Goal: Information Seeking & Learning: Learn about a topic

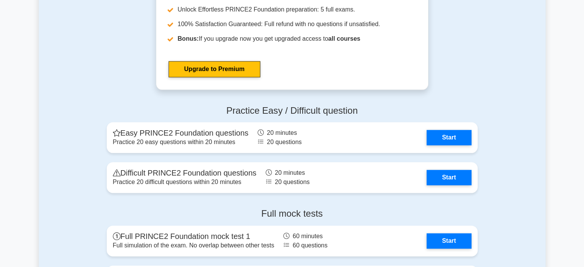
scroll to position [911, 0]
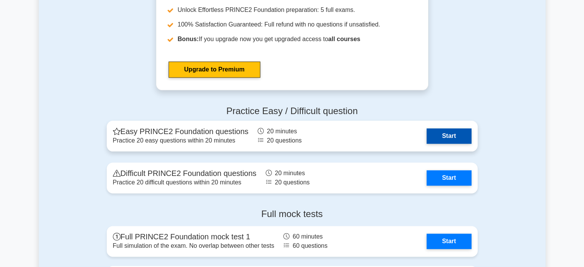
click at [440, 135] on link "Start" at bounding box center [449, 135] width 45 height 15
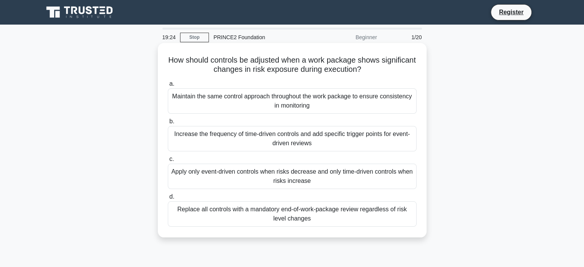
click at [299, 141] on div "Increase the frequency of time-driven controls and add specific trigger points …" at bounding box center [292, 138] width 249 height 25
click at [168, 124] on input "b. Increase the frequency of time-driven controls and add specific trigger poin…" at bounding box center [168, 121] width 0 height 5
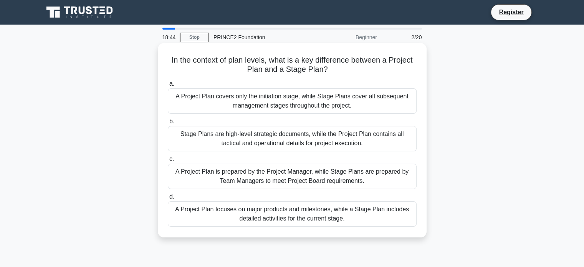
click at [256, 217] on div "A Project Plan focuses on major products and milestones, while a Stage Plan inc…" at bounding box center [292, 213] width 249 height 25
click at [168, 199] on input "d. A Project Plan focuses on major products and milestones, while a Stage Plan …" at bounding box center [168, 196] width 0 height 5
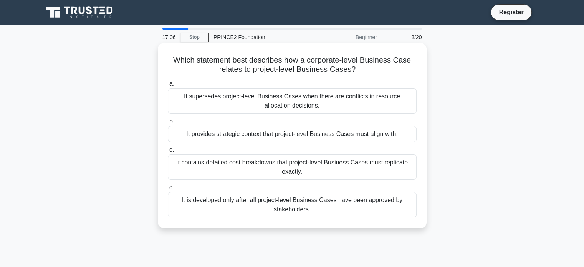
click at [299, 169] on div "It contains detailed cost breakdowns that project-level Business Cases must rep…" at bounding box center [292, 166] width 249 height 25
click at [168, 153] on input "c. It contains detailed cost breakdowns that project-level Business Cases must …" at bounding box center [168, 150] width 0 height 5
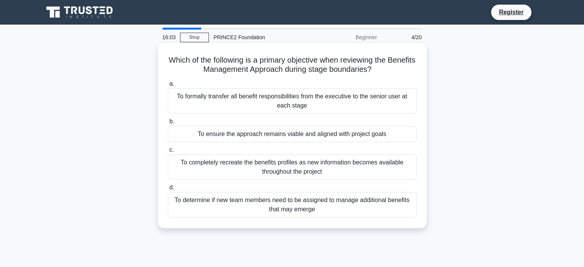
click at [294, 137] on div "To ensure the approach remains viable and aligned with project goals" at bounding box center [292, 134] width 249 height 16
click at [168, 124] on input "b. To ensure the approach remains viable and aligned with project goals" at bounding box center [168, 121] width 0 height 5
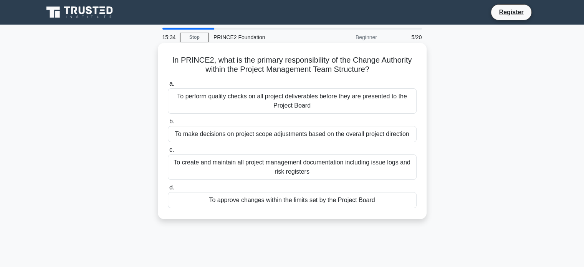
click at [293, 202] on div "To approve changes within the limits set by the Project Board" at bounding box center [292, 200] width 249 height 16
click at [168, 190] on input "d. To approve changes within the limits set by the Project Board" at bounding box center [168, 187] width 0 height 5
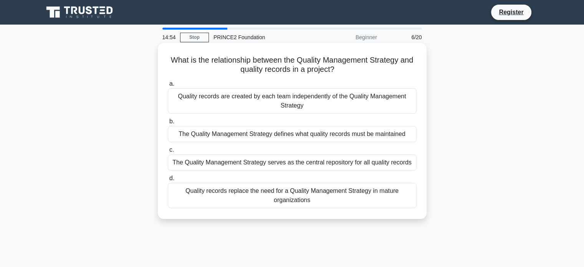
click at [308, 136] on div "The Quality Management Strategy defines what quality records must be maintained" at bounding box center [292, 134] width 249 height 16
click at [168, 124] on input "b. The Quality Management Strategy defines what quality records must be maintai…" at bounding box center [168, 121] width 0 height 5
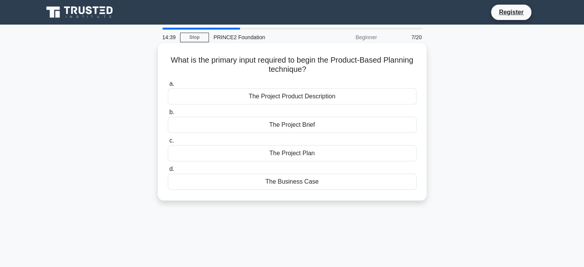
click at [314, 99] on div "The Project Product Description" at bounding box center [292, 96] width 249 height 16
click at [168, 86] on input "a. The Project Product Description" at bounding box center [168, 83] width 0 height 5
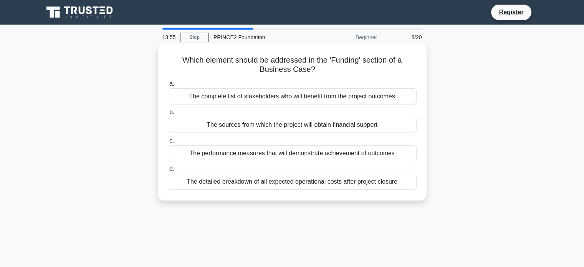
click at [312, 127] on div "The sources from which the project will obtain financial support" at bounding box center [292, 125] width 249 height 16
click at [168, 115] on input "b. The sources from which the project will obtain financial support" at bounding box center [168, 112] width 0 height 5
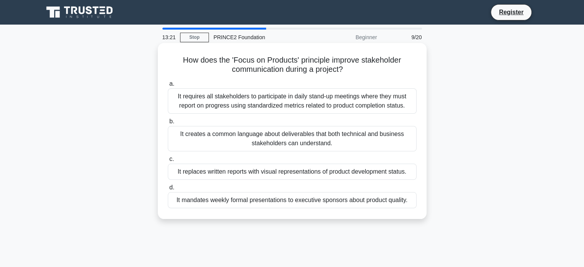
click at [312, 140] on div "It creates a common language about deliverables that both technical and busines…" at bounding box center [292, 138] width 249 height 25
click at [168, 124] on input "b. It creates a common language about deliverables that both technical and busi…" at bounding box center [168, 121] width 0 height 5
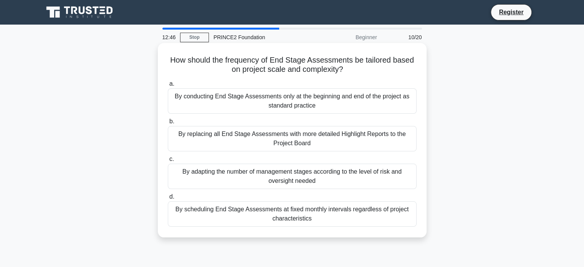
click at [284, 106] on div "By conducting End Stage Assessments only at the beginning and end of the projec…" at bounding box center [292, 100] width 249 height 25
click at [168, 86] on input "a. By conducting End Stage Assessments only at the beginning and end of the pro…" at bounding box center [168, 83] width 0 height 5
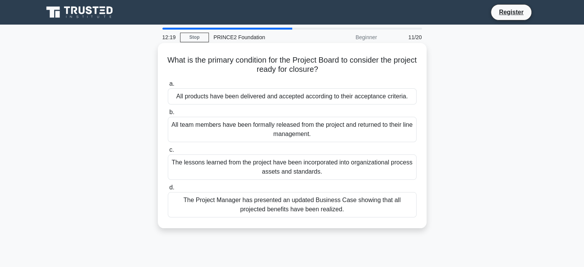
click at [285, 98] on div "All products have been delivered and accepted according to their acceptance cri…" at bounding box center [292, 96] width 249 height 16
click at [168, 86] on input "a. All products have been delivered and accepted according to their acceptance …" at bounding box center [168, 83] width 0 height 5
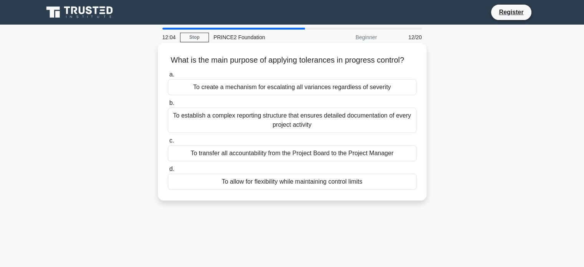
click at [283, 190] on div "To allow for flexibility while maintaining control limits" at bounding box center [292, 182] width 249 height 16
click at [168, 172] on input "d. To allow for flexibility while maintaining control limits" at bounding box center [168, 169] width 0 height 5
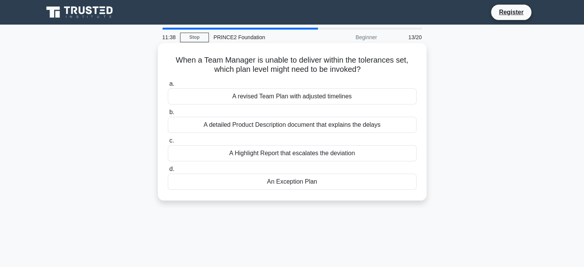
click at [286, 182] on div "An Exception Plan" at bounding box center [292, 182] width 249 height 16
click at [168, 172] on input "d. An Exception Plan" at bounding box center [168, 169] width 0 height 5
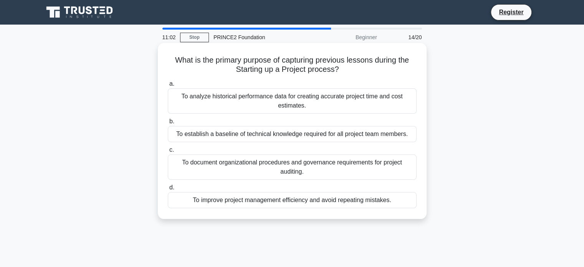
click at [290, 196] on div "To improve project management efficiency and avoid repeating mistakes." at bounding box center [292, 200] width 249 height 16
click at [168, 190] on input "d. To improve project management efficiency and avoid repeating mistakes." at bounding box center [168, 187] width 0 height 5
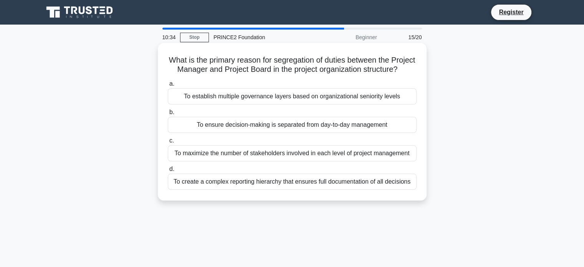
click at [306, 133] on div "To ensure decision-making is separated from day-to-day management" at bounding box center [292, 125] width 249 height 16
click at [168, 115] on input "b. To ensure decision-making is separated from day-to-day management" at bounding box center [168, 112] width 0 height 5
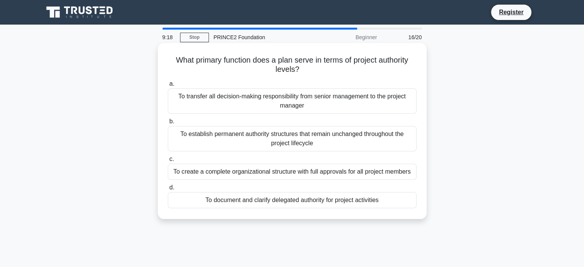
click at [299, 199] on div "To document and clarify delegated authority for project activities" at bounding box center [292, 200] width 249 height 16
click at [168, 190] on input "d. To document and clarify delegated authority for project activities" at bounding box center [168, 187] width 0 height 5
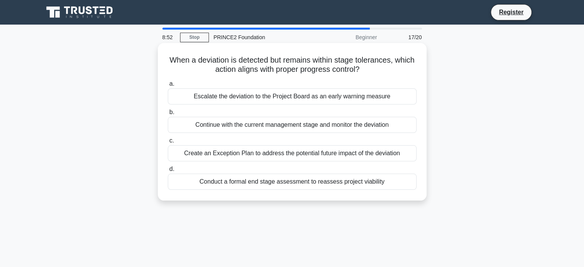
click at [306, 153] on div "Create an Exception Plan to address the potential future impact of the deviation" at bounding box center [292, 153] width 249 height 16
click at [168, 143] on input "c. Create an Exception Plan to address the potential future impact of the devia…" at bounding box center [168, 140] width 0 height 5
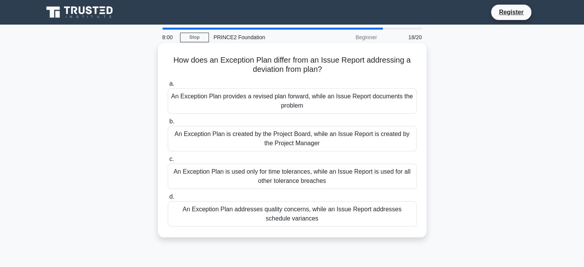
click at [289, 137] on div "An Exception Plan is created by the Project Board, while an Issue Report is cre…" at bounding box center [292, 138] width 249 height 25
click at [168, 124] on input "b. An Exception Plan is created by the Project Board, while an Issue Report is …" at bounding box center [168, 121] width 0 height 5
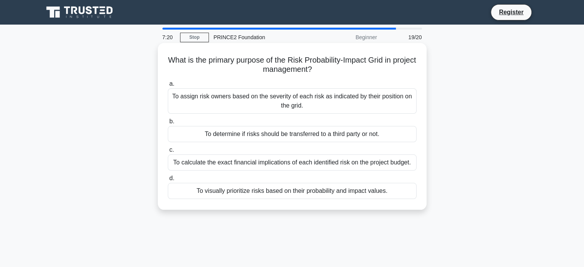
click at [293, 100] on div "To assign risk owners based on the severity of each risk as indicated by their …" at bounding box center [292, 100] width 249 height 25
click at [168, 86] on input "a. To assign risk owners based on the severity of each risk as indicated by the…" at bounding box center [168, 83] width 0 height 5
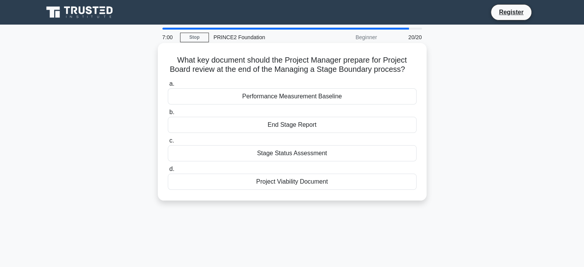
click at [292, 128] on div "End Stage Report" at bounding box center [292, 125] width 249 height 16
click at [168, 115] on input "b. End Stage Report" at bounding box center [168, 112] width 0 height 5
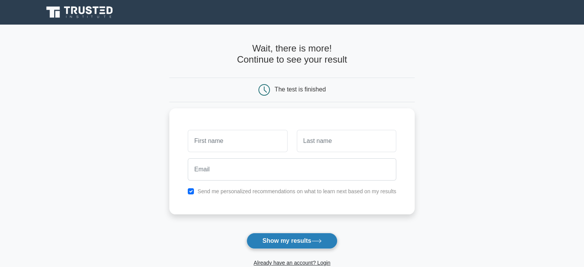
click at [305, 239] on button "Show my results" at bounding box center [292, 241] width 91 height 16
click at [305, 241] on button "Show my results" at bounding box center [292, 241] width 91 height 16
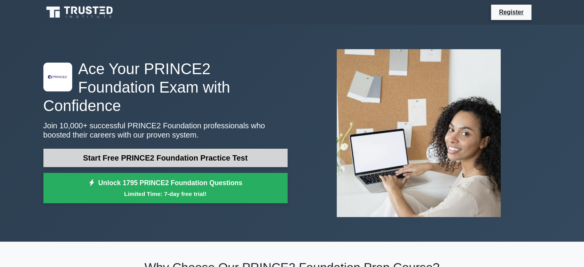
click at [156, 149] on link "Start Free PRINCE2 Foundation Practice Test" at bounding box center [165, 158] width 244 height 18
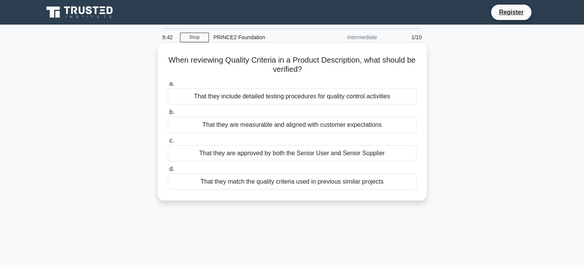
click at [269, 94] on div "That they include detailed testing procedures for quality control activities" at bounding box center [292, 96] width 249 height 16
click at [168, 86] on input "a. That they include detailed testing procedures for quality control activities" at bounding box center [168, 83] width 0 height 5
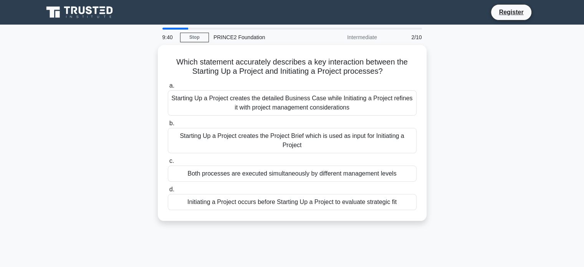
click at [269, 94] on div "Starting Up a Project creates the detailed Business Case while Initiating a Pro…" at bounding box center [292, 102] width 249 height 25
click at [168, 88] on input "a. Starting Up a Project creates the detailed Business Case while Initiating a …" at bounding box center [168, 85] width 0 height 5
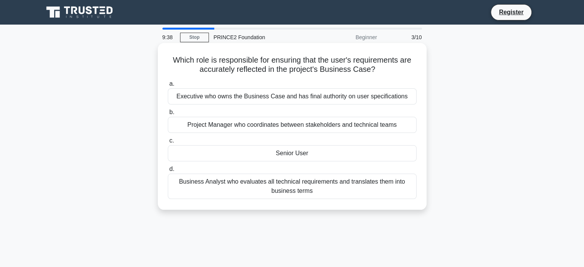
click at [267, 100] on div "Executive who owns the Business Case and has final authority on user specificat…" at bounding box center [292, 96] width 249 height 16
click at [168, 86] on input "a. Executive who owns the Business Case and has final authority on user specifi…" at bounding box center [168, 83] width 0 height 5
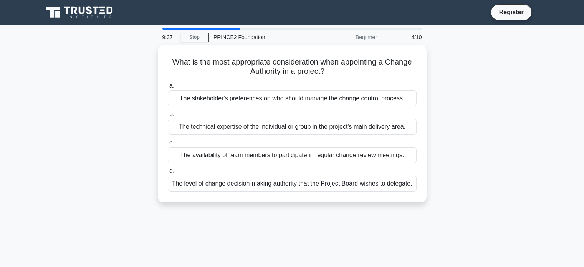
click at [267, 100] on div "The stakeholder's preferences on who should manage the change control process." at bounding box center [292, 98] width 249 height 16
click at [168, 88] on input "a. The stakeholder's preferences on who should manage the change control proces…" at bounding box center [168, 85] width 0 height 5
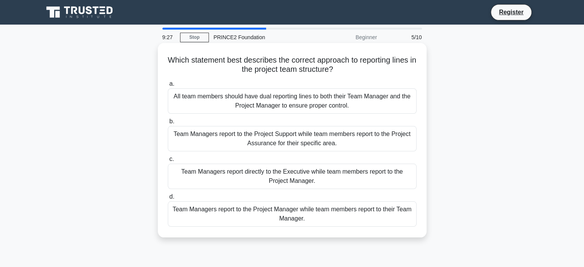
click at [256, 146] on div "Team Managers report to the Project Support while team members report to the Pr…" at bounding box center [292, 138] width 249 height 25
click at [168, 124] on input "b. Team Managers report to the Project Support while team members report to the…" at bounding box center [168, 121] width 0 height 5
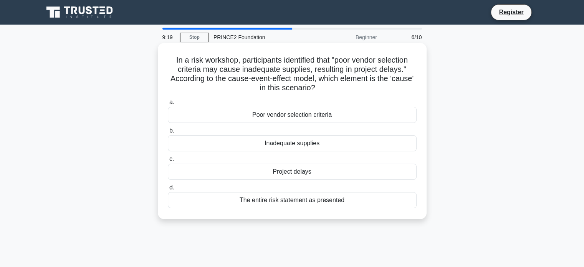
click at [269, 177] on div "Project delays" at bounding box center [292, 172] width 249 height 16
click at [168, 162] on input "c. Project delays" at bounding box center [168, 159] width 0 height 5
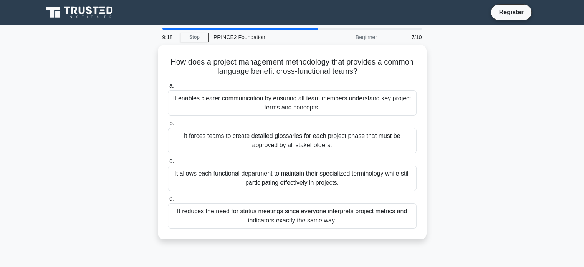
click at [269, 177] on div "It allows each functional department to maintain their specialized terminology …" at bounding box center [292, 178] width 249 height 25
click at [168, 164] on input "c. It allows each functional department to maintain their specialized terminolo…" at bounding box center [168, 161] width 0 height 5
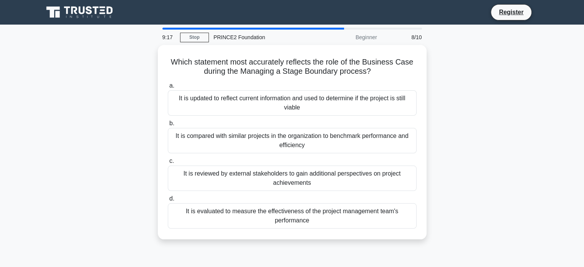
click at [269, 177] on div "It is reviewed by external stakeholders to gain additional perspectives on proj…" at bounding box center [292, 178] width 249 height 25
click at [168, 164] on input "c. It is reviewed by external stakeholders to gain additional perspectives on p…" at bounding box center [168, 161] width 0 height 5
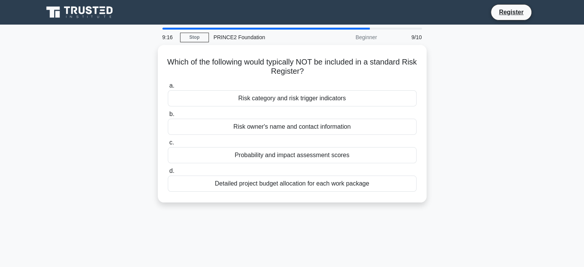
click at [269, 177] on div "Detailed project budget allocation for each work package" at bounding box center [292, 184] width 249 height 16
click at [168, 174] on input "d. Detailed project budget allocation for each work package" at bounding box center [168, 171] width 0 height 5
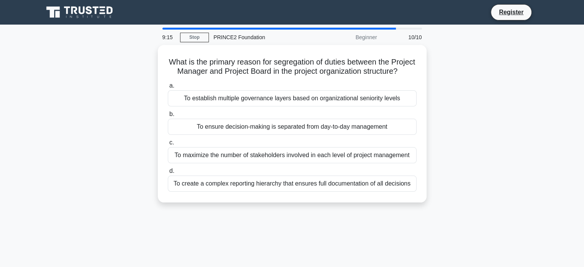
click at [269, 177] on label "d. To create a complex reporting hierarchy that ensures full documentation of a…" at bounding box center [292, 178] width 249 height 25
click at [168, 174] on input "d. To create a complex reporting hierarchy that ensures full documentation of a…" at bounding box center [168, 171] width 0 height 5
